Goal: Find specific page/section: Find specific page/section

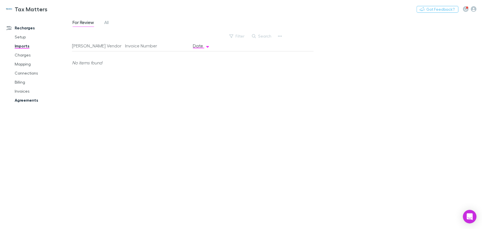
click at [27, 102] on link "Agreements" at bounding box center [42, 100] width 67 height 9
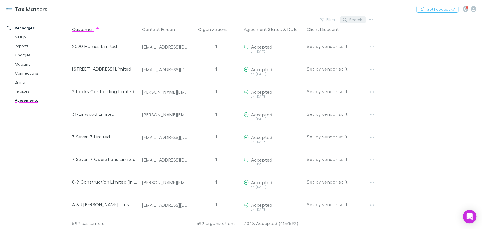
click at [356, 19] on button "Search" at bounding box center [353, 19] width 26 height 7
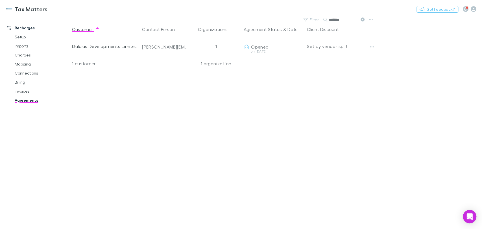
type input "*******"
